Goal: Transaction & Acquisition: Purchase product/service

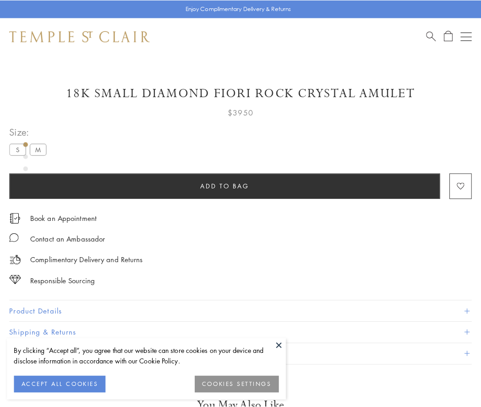
scroll to position [9, 0]
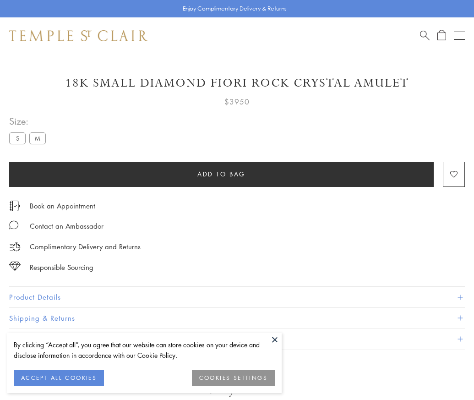
click at [221, 174] on span "Add to bag" at bounding box center [222, 174] width 48 height 10
